Goal: Task Accomplishment & Management: Manage account settings

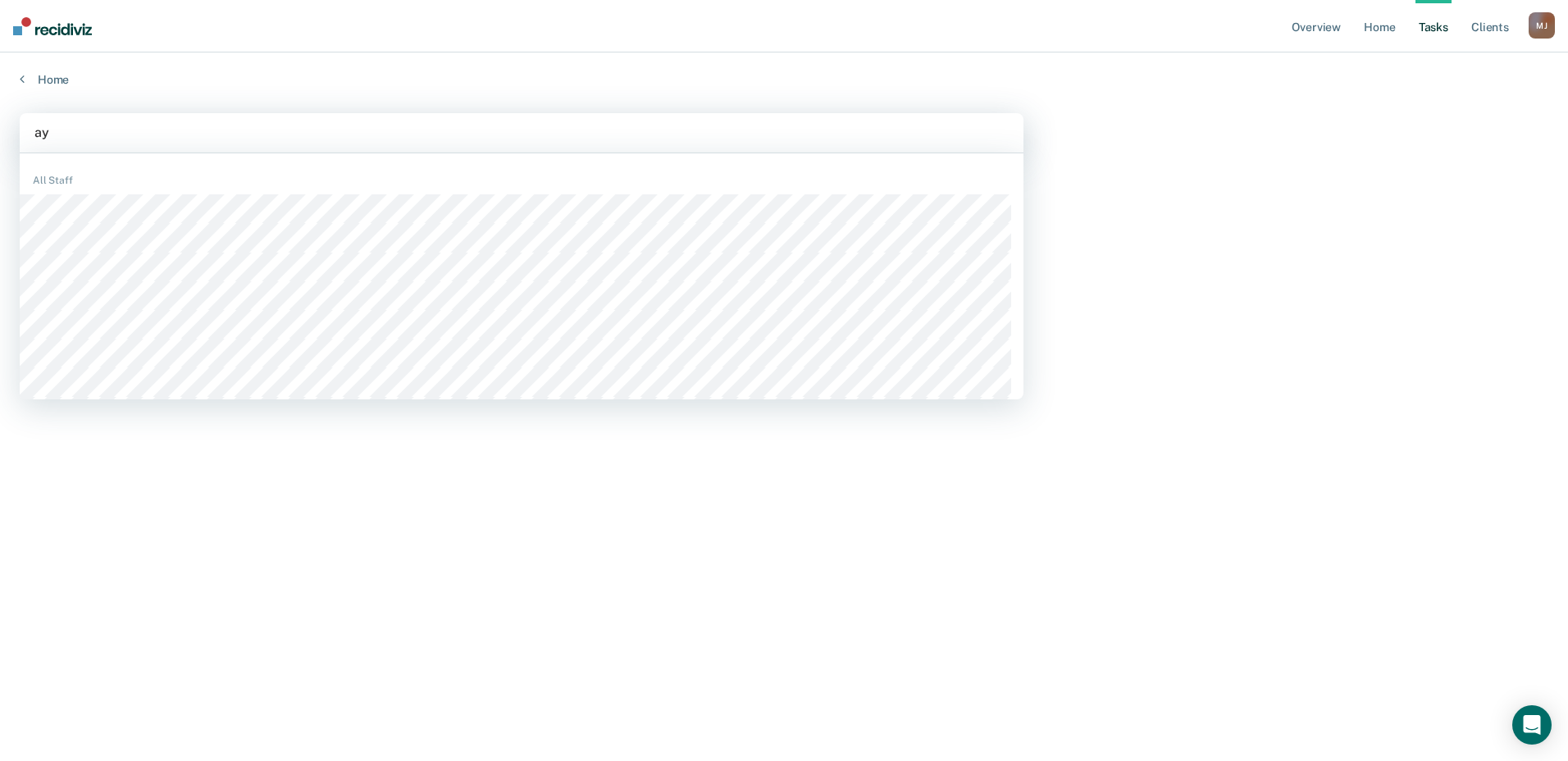
type input "aya"
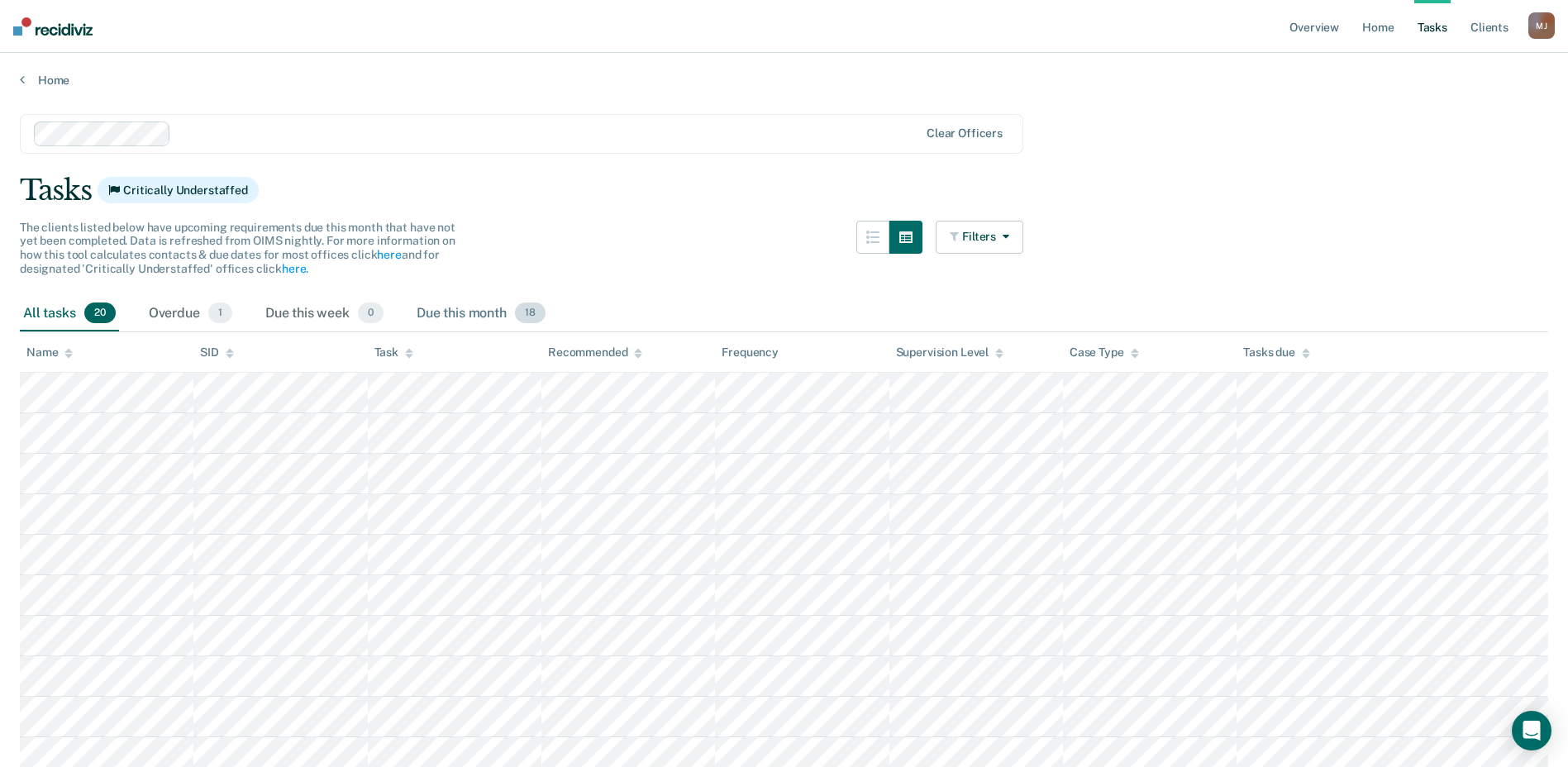
click at [461, 312] on div "Due this month 18" at bounding box center [480, 314] width 135 height 37
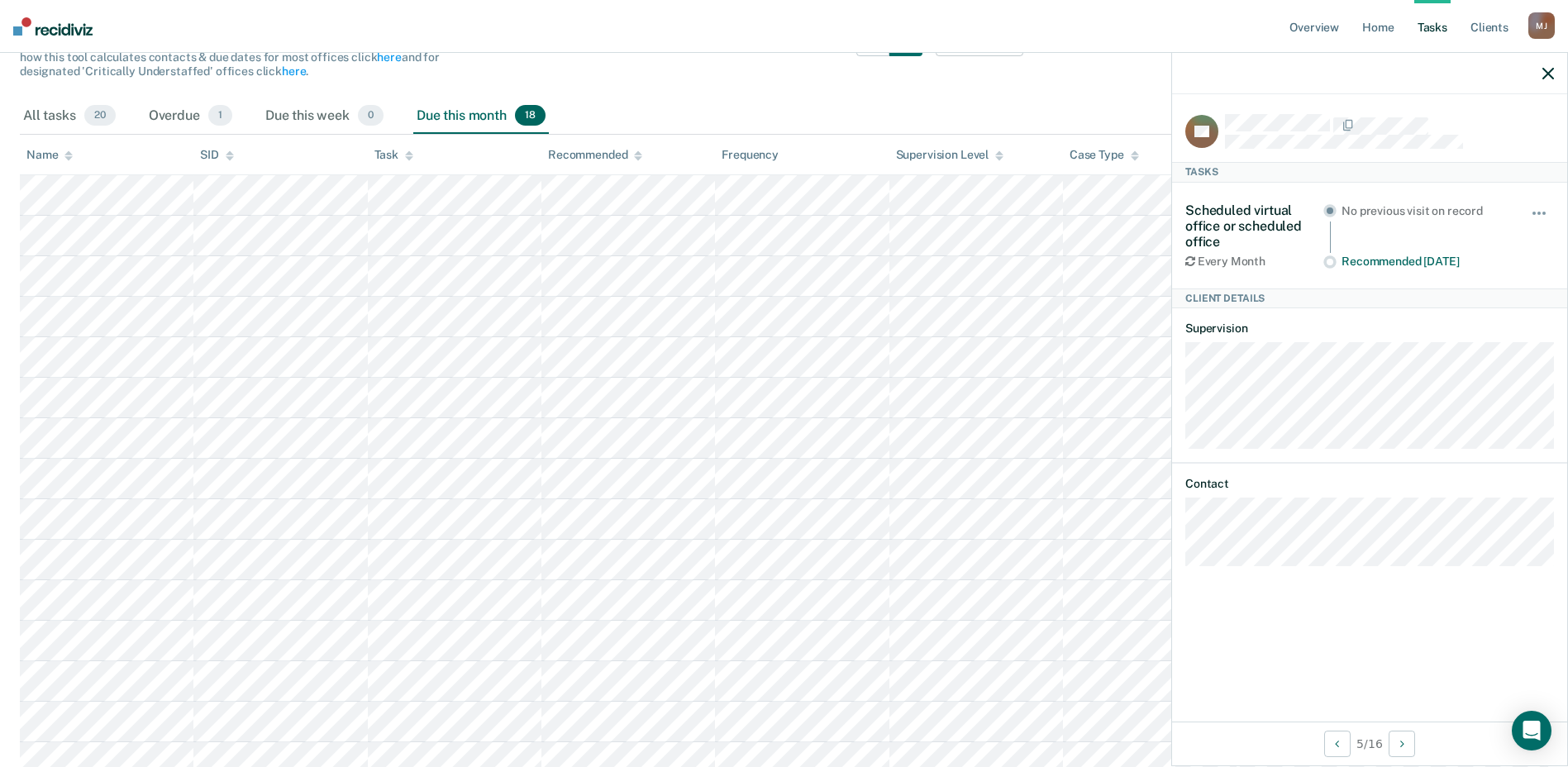
scroll to position [79, 0]
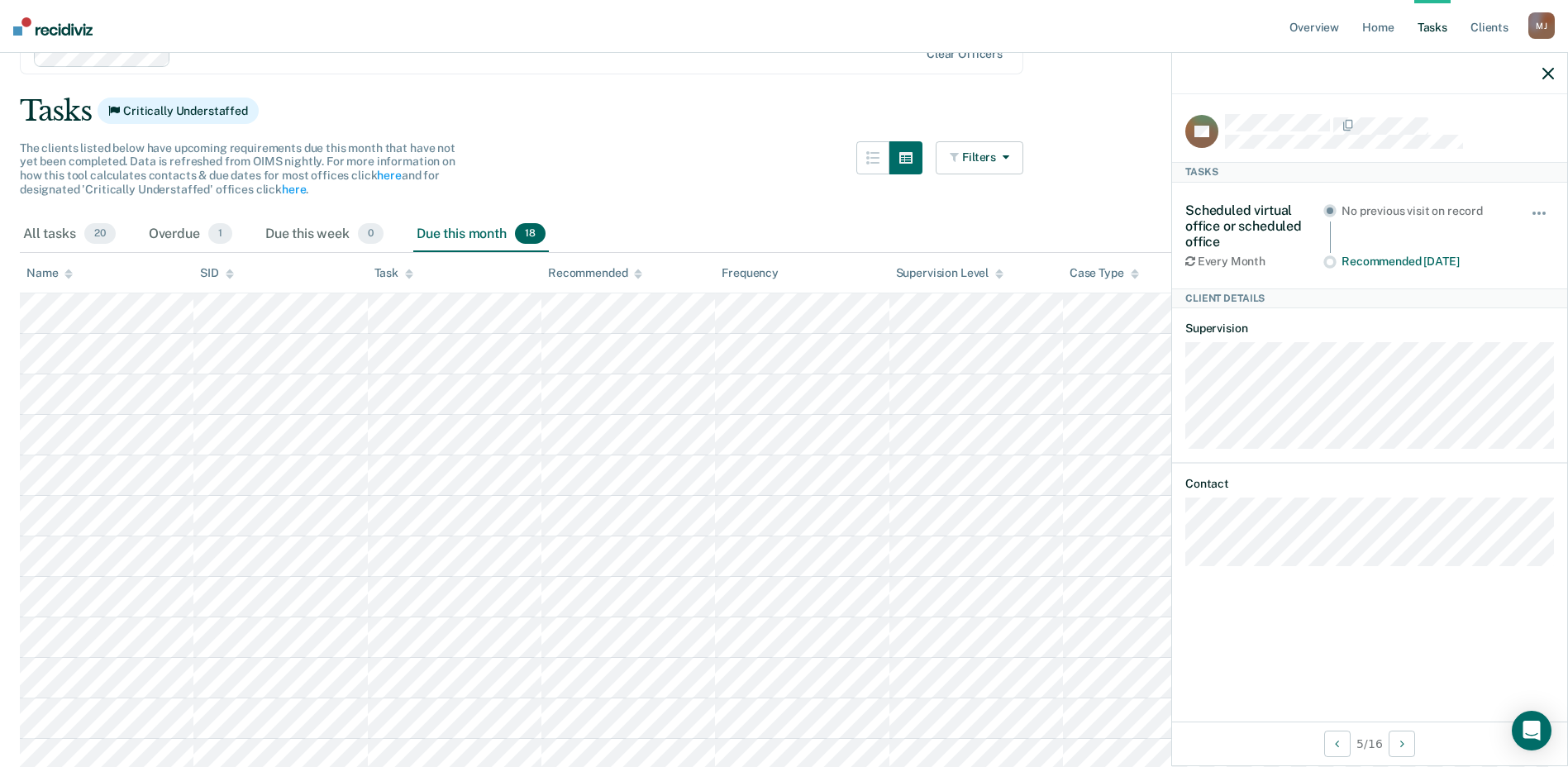
click at [1548, 72] on icon "button" at bounding box center [1548, 73] width 11 height 11
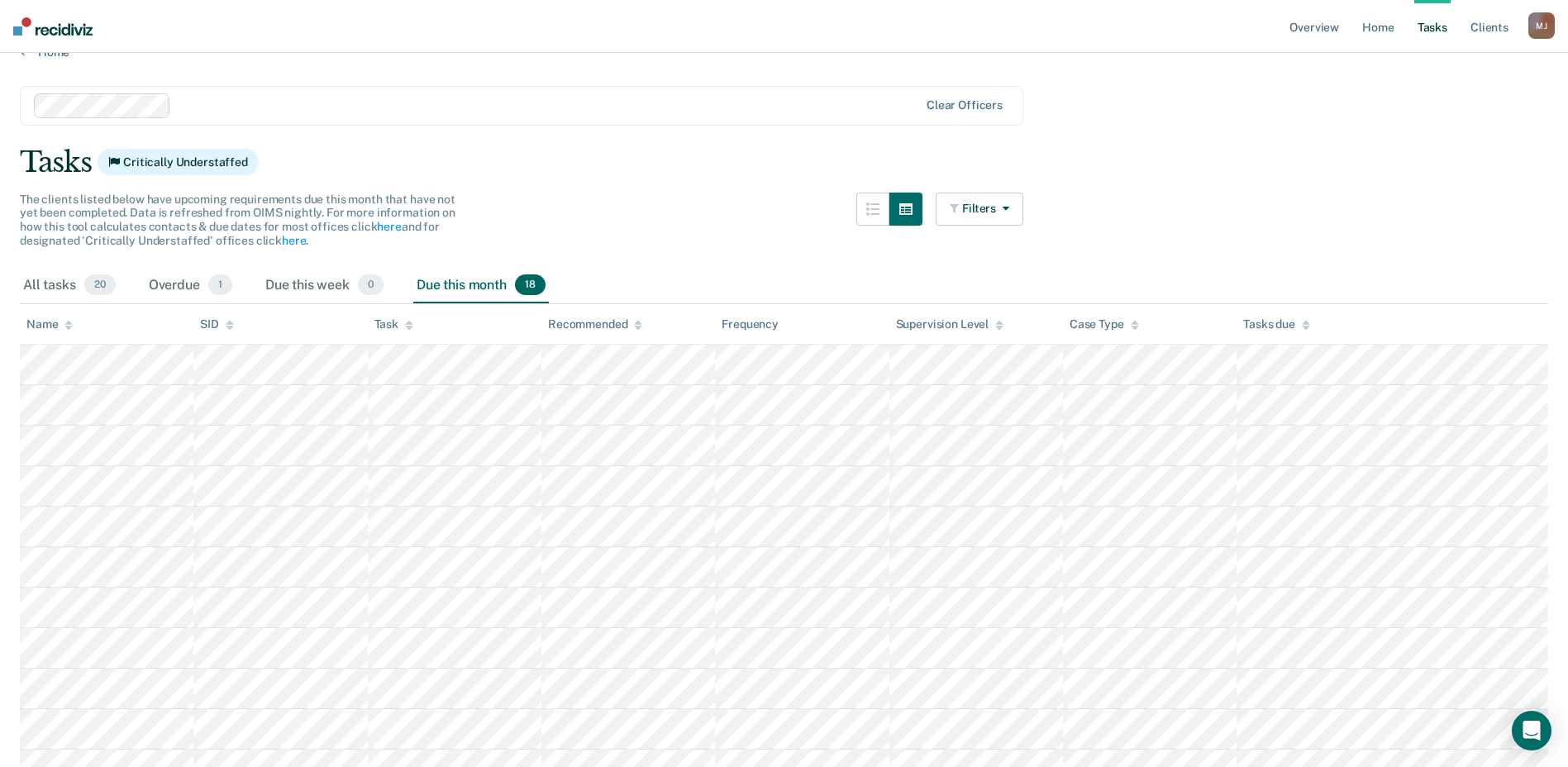
scroll to position [0, 0]
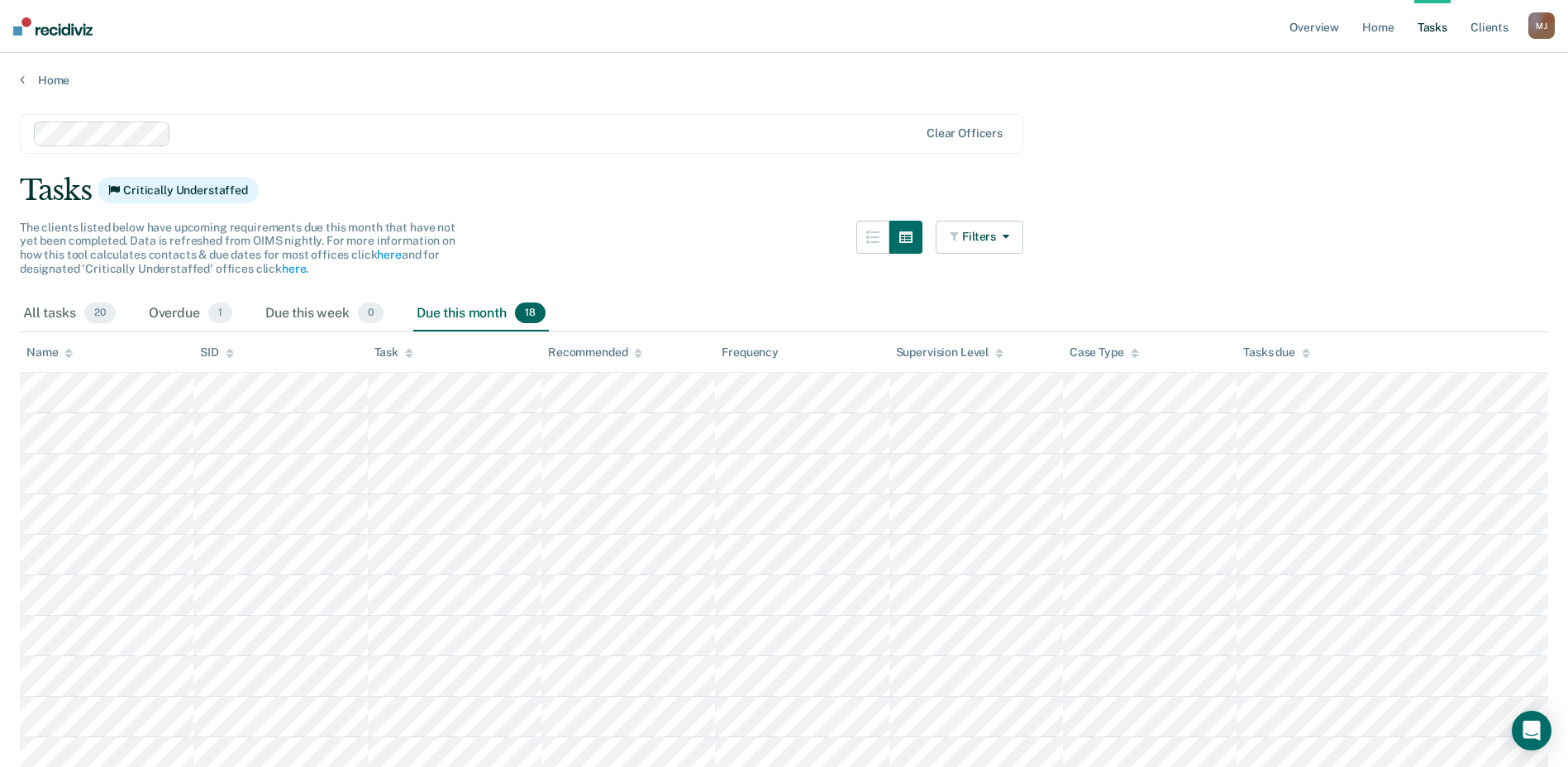
drag, startPoint x: 959, startPoint y: 135, endPoint x: 925, endPoint y: 129, distance: 34.5
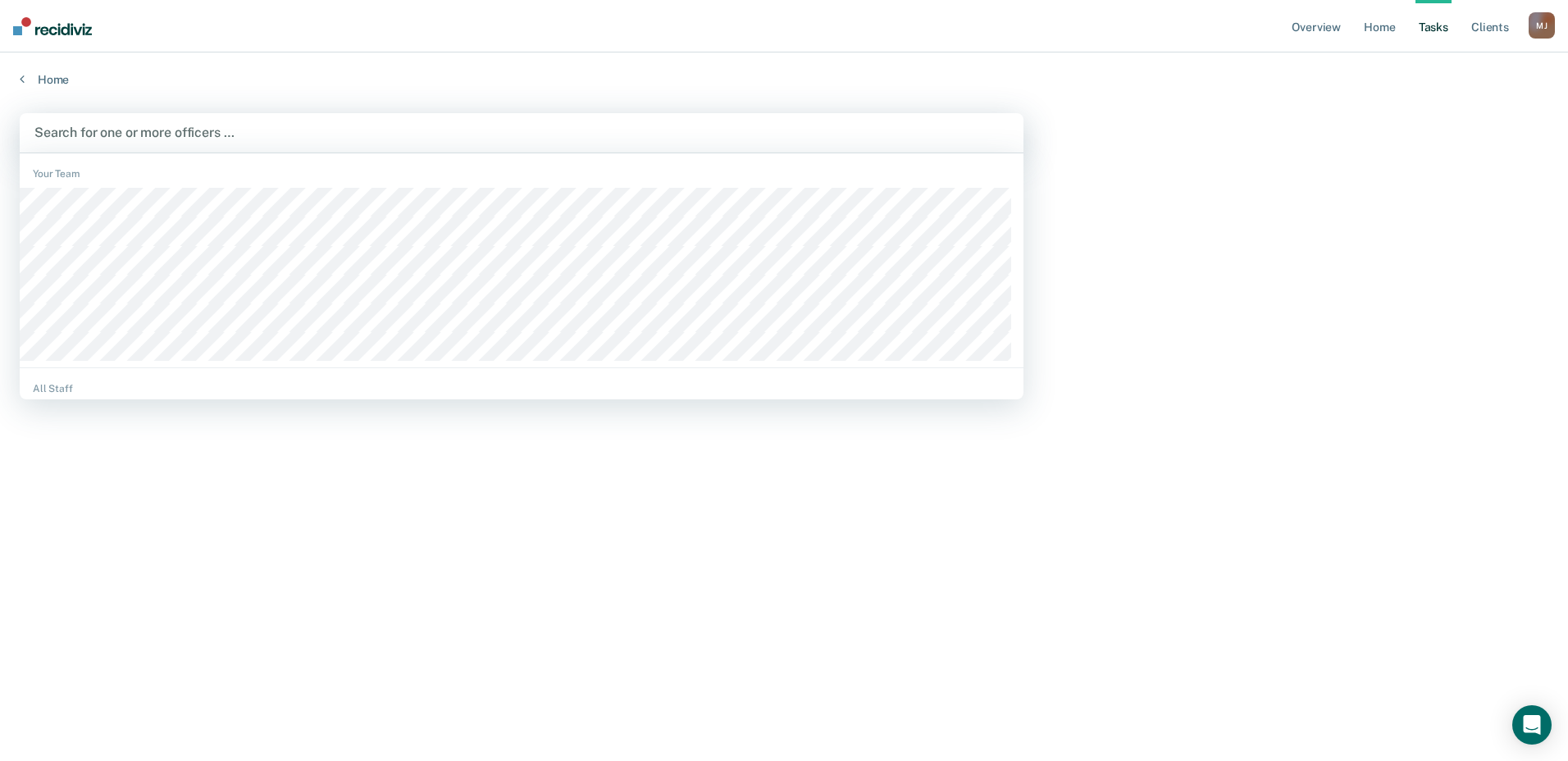
click at [211, 129] on div at bounding box center [522, 132] width 975 height 19
click at [169, 124] on div at bounding box center [522, 132] width 975 height 19
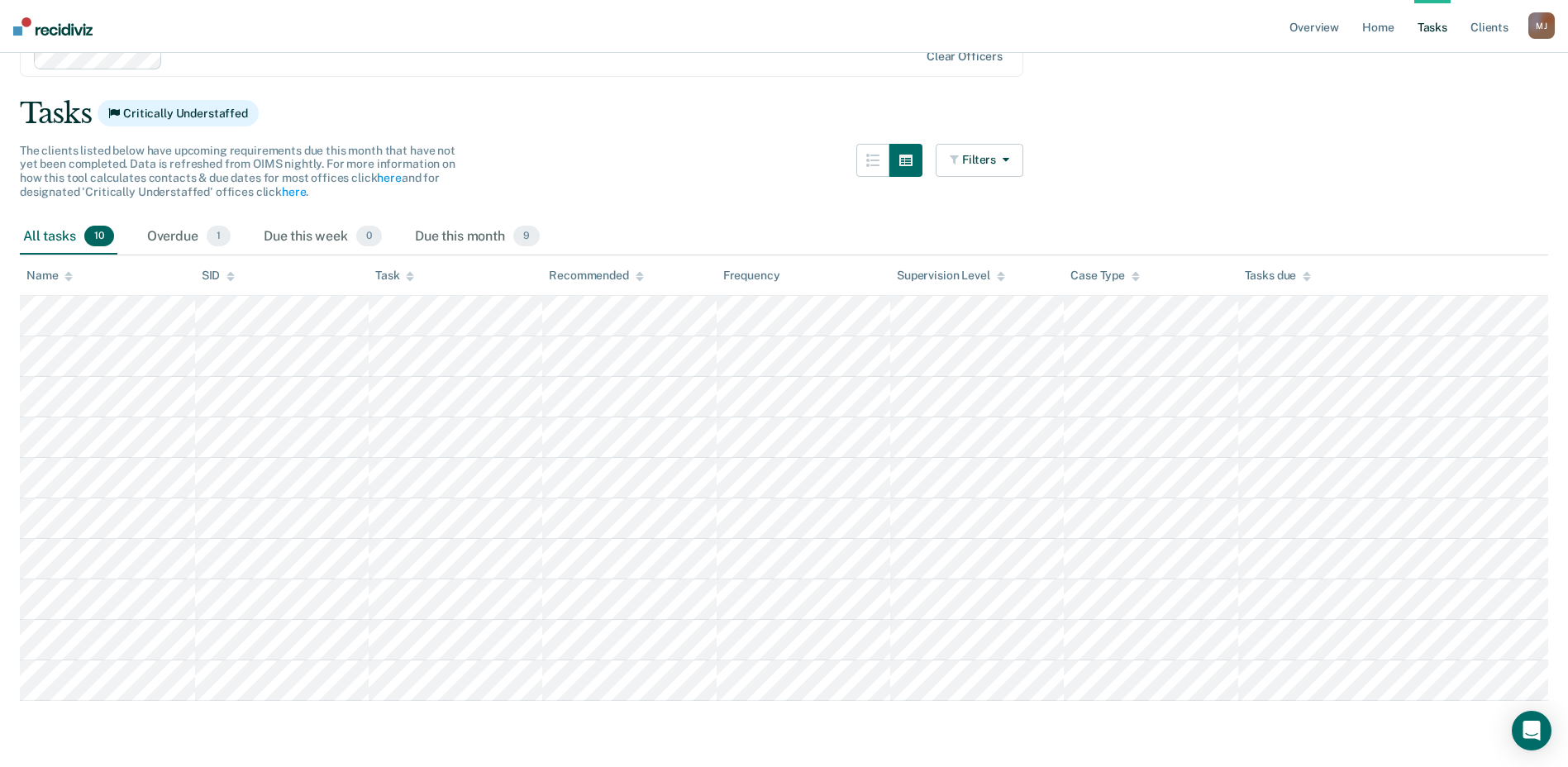
scroll to position [86, 0]
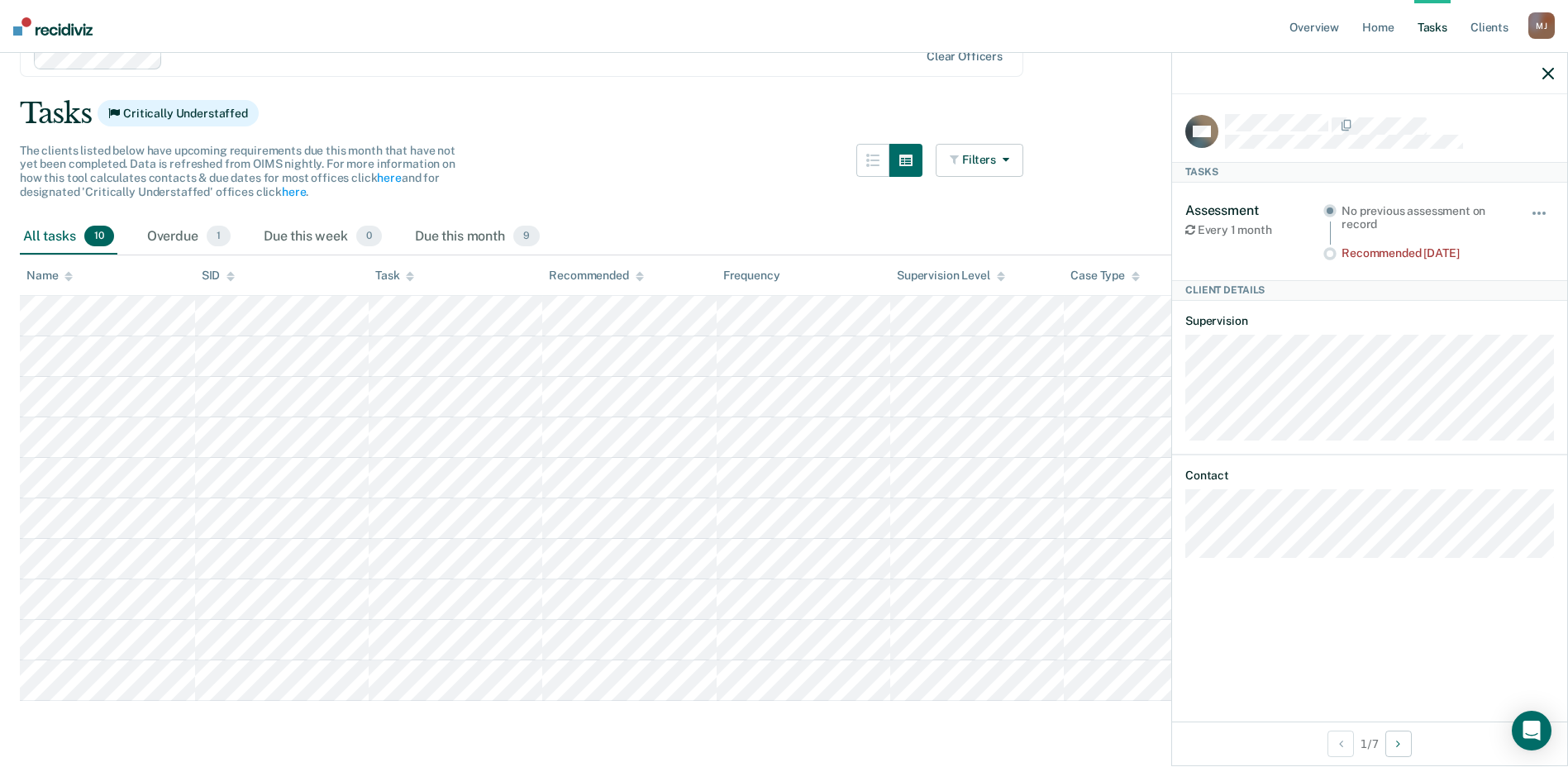
click at [668, 155] on div "The clients listed below have upcoming requirements due this month that have no…" at bounding box center [521, 181] width 1003 height 75
click at [1554, 71] on div at bounding box center [1370, 73] width 395 height 41
click at [1549, 72] on icon "button" at bounding box center [1548, 73] width 11 height 11
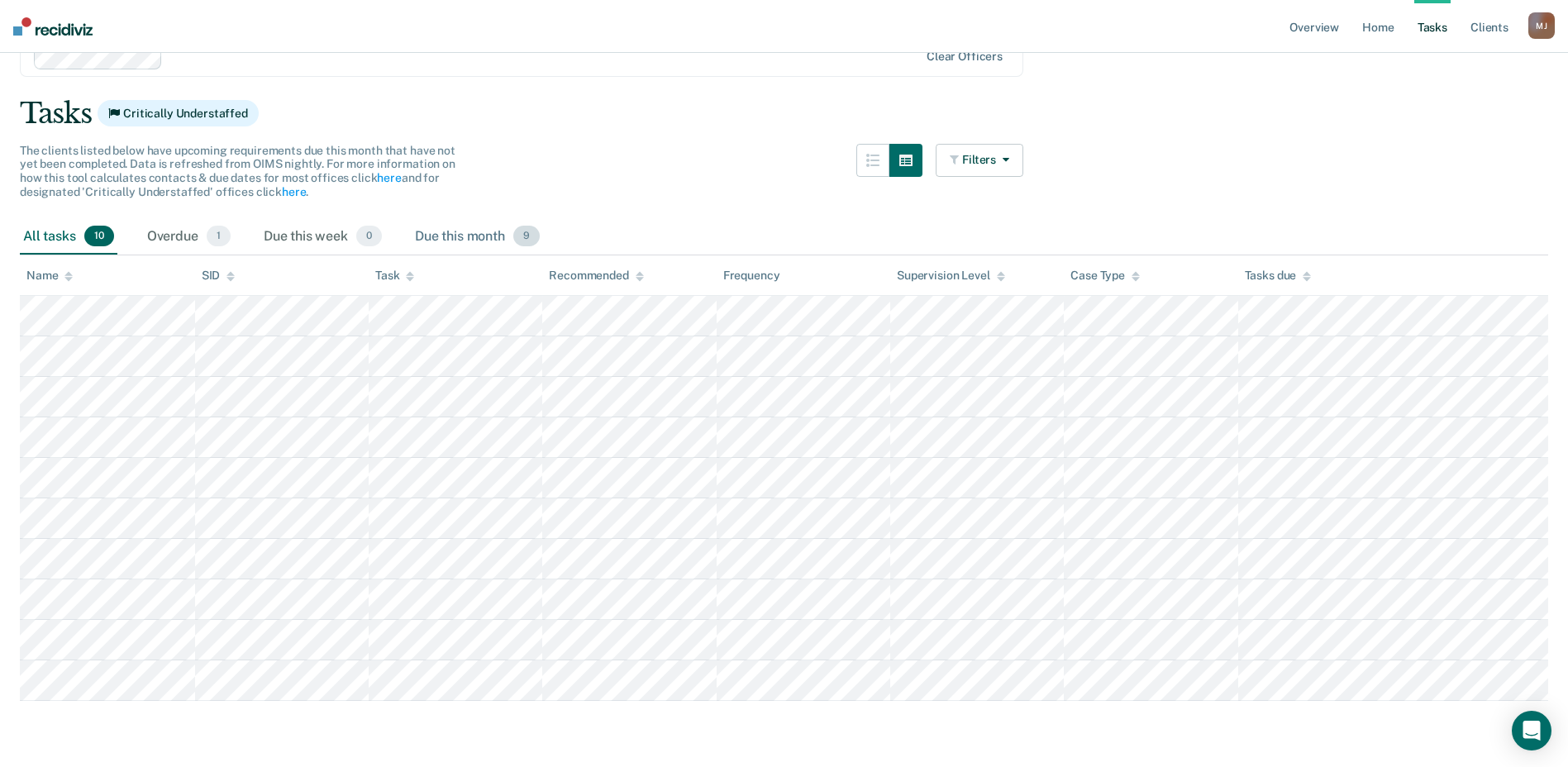
click at [481, 226] on div "Due this month 9" at bounding box center [478, 237] width 132 height 37
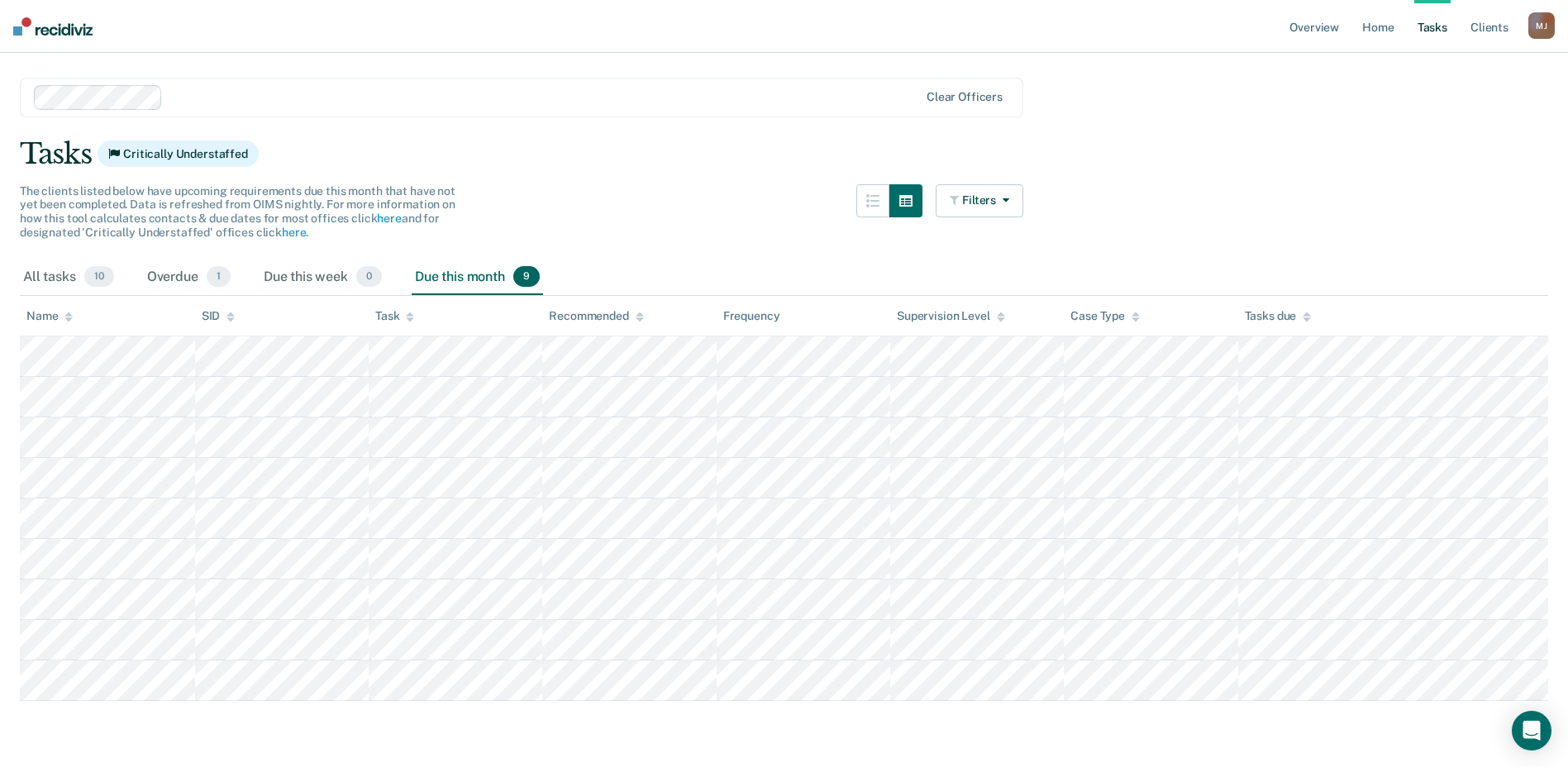
scroll to position [45, 0]
click at [162, 271] on div "Overdue 1" at bounding box center [189, 277] width 90 height 37
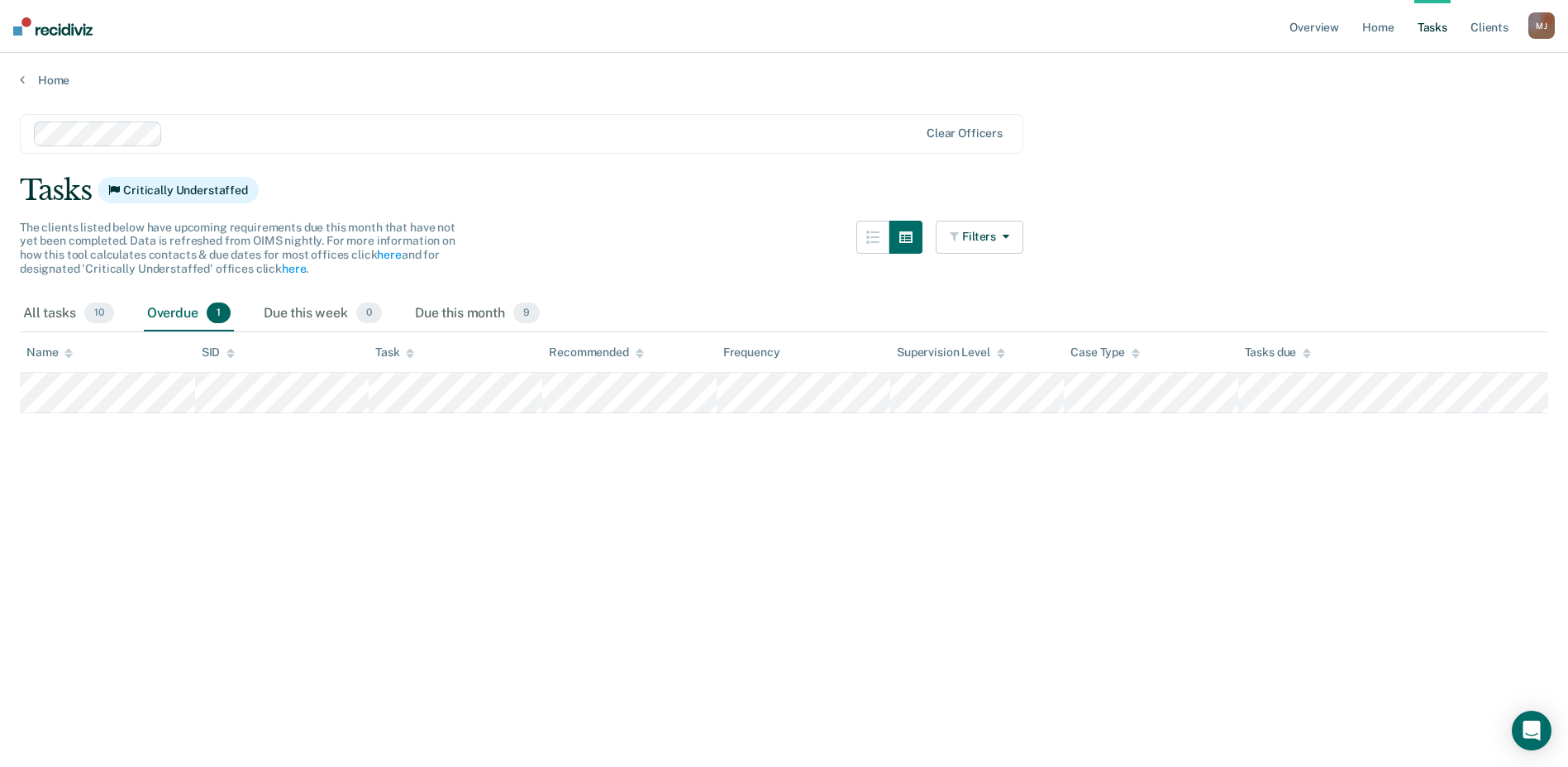
scroll to position [0, 0]
click at [492, 309] on div "Due this month 9" at bounding box center [478, 314] width 132 height 37
